Goal: Task Accomplishment & Management: Use online tool/utility

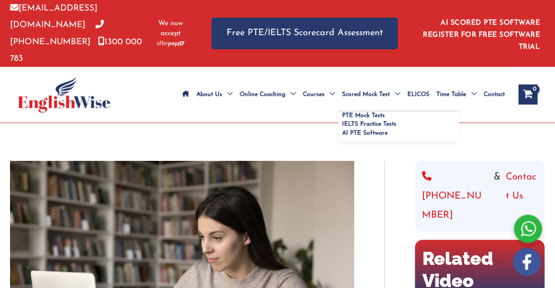
click at [363, 77] on span "Scored Mock Test" at bounding box center [366, 94] width 48 height 35
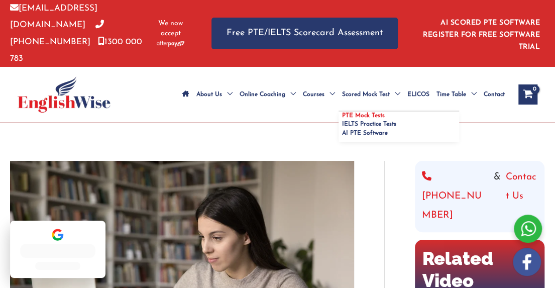
click at [382, 112] on span "PTE Mock Tests" at bounding box center [363, 115] width 43 height 6
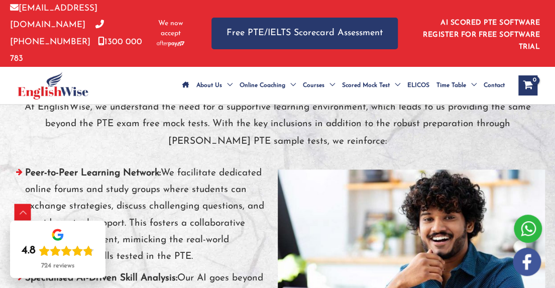
scroll to position [4017, 0]
